Goal: Navigation & Orientation: Find specific page/section

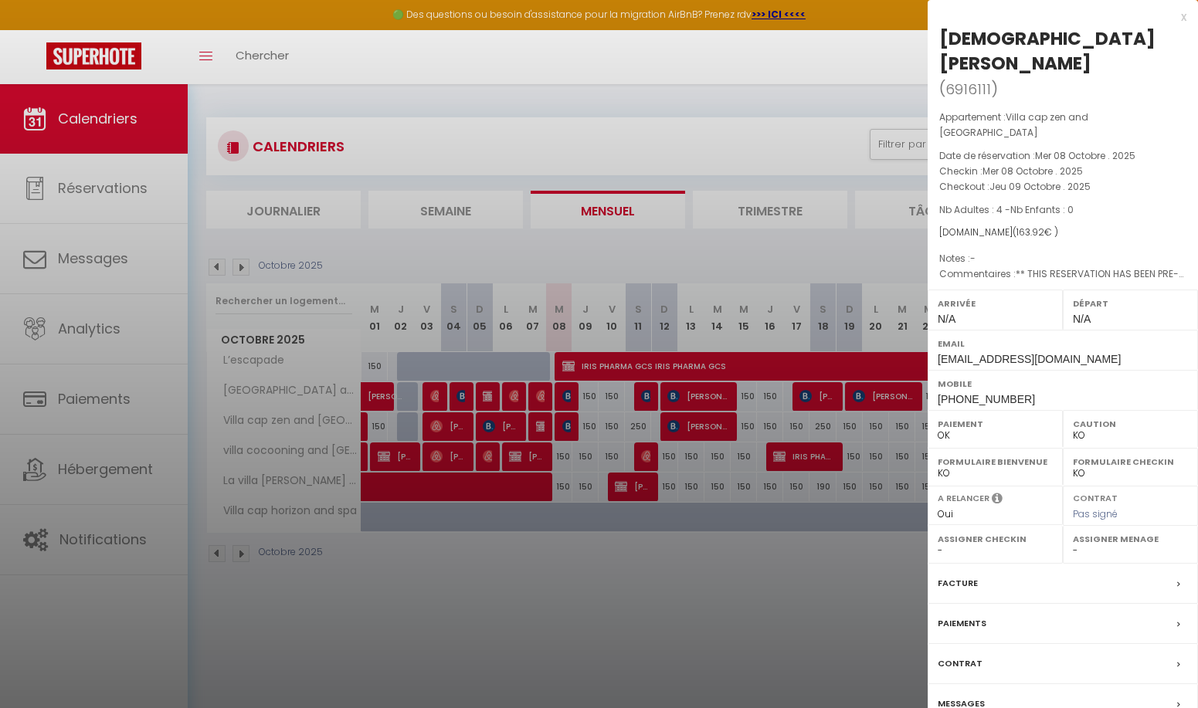
drag, startPoint x: 0, startPoint y: 0, endPoint x: 1183, endPoint y: 15, distance: 1183.4
click at [1183, 15] on div "x" at bounding box center [1057, 17] width 259 height 19
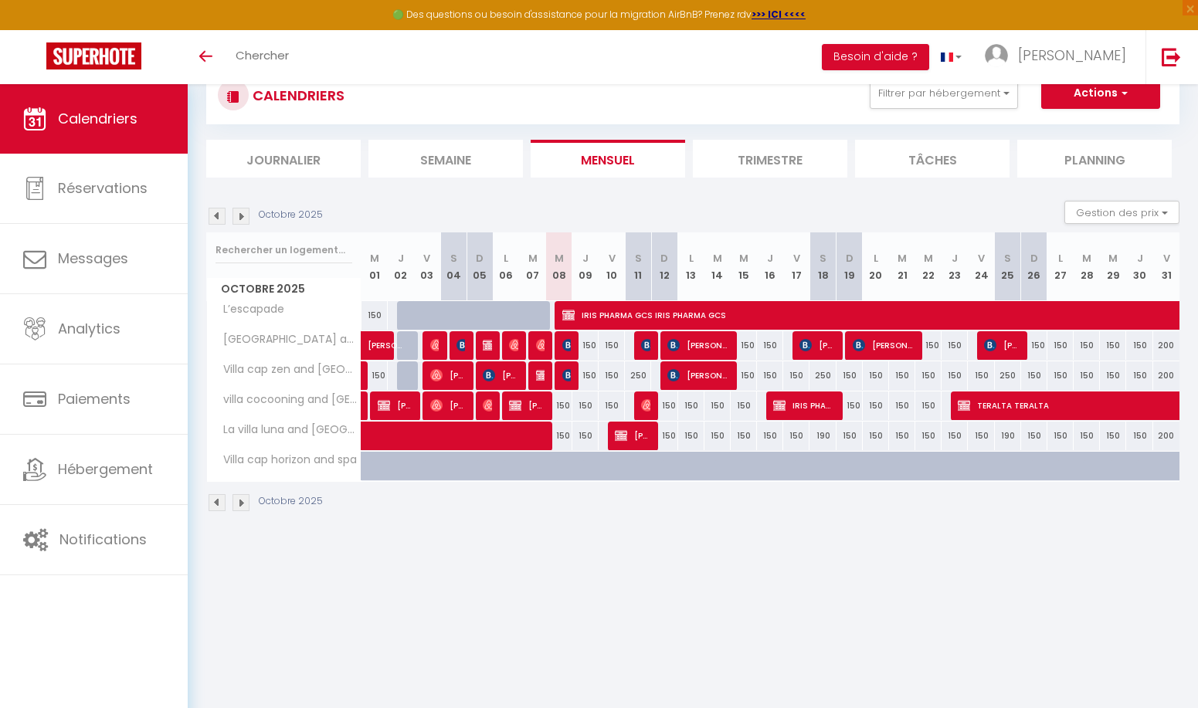
scroll to position [77, 0]
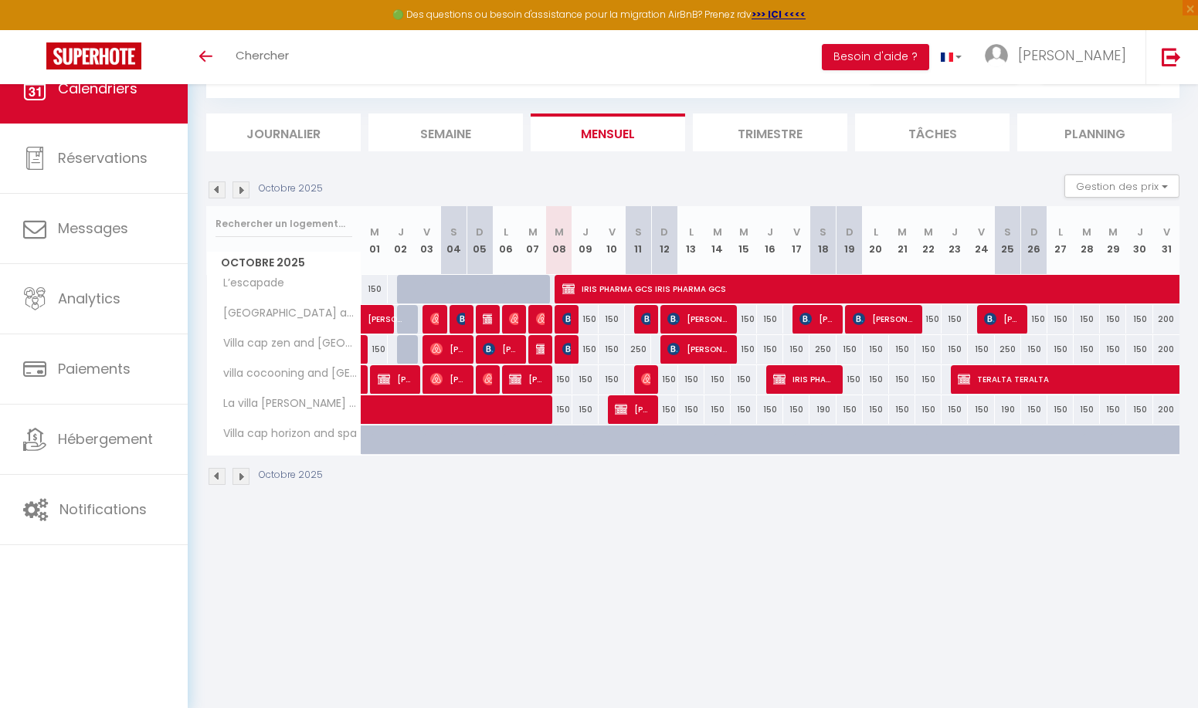
scroll to position [77, 0]
